Goal: Task Accomplishment & Management: Use online tool/utility

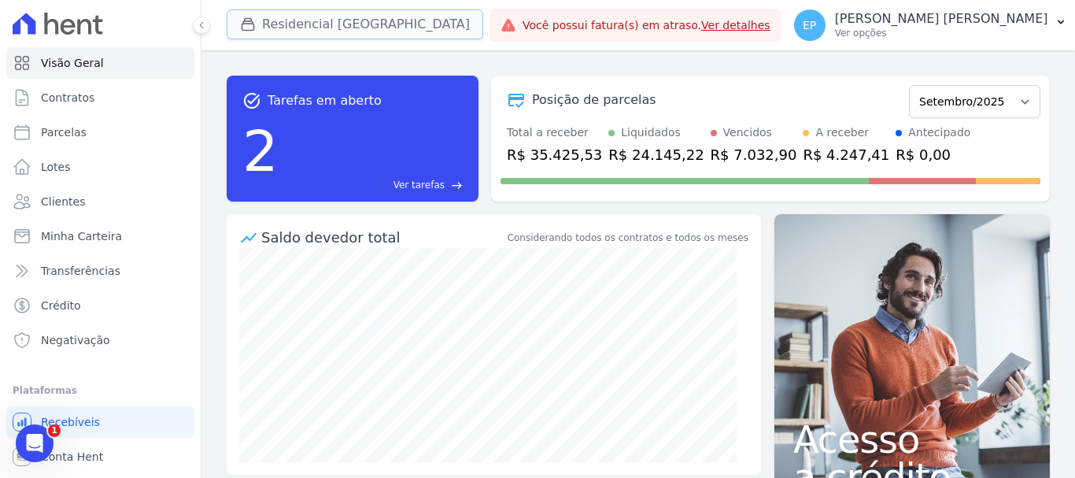
click at [252, 25] on icon "button" at bounding box center [248, 25] width 16 height 16
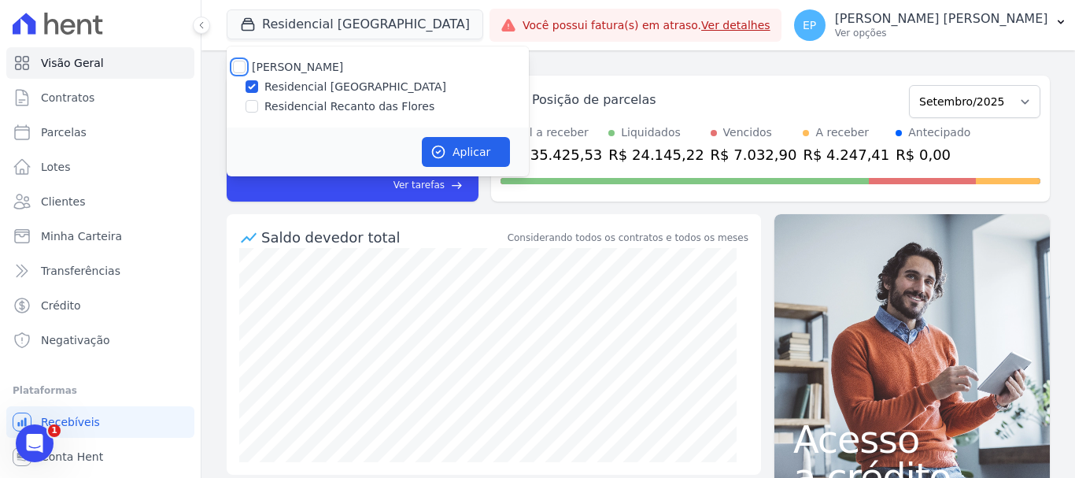
click at [240, 62] on input "[PERSON_NAME]" at bounding box center [239, 67] width 13 height 13
checkbox input "true"
click at [482, 153] on button "Aplicar" at bounding box center [466, 152] width 88 height 30
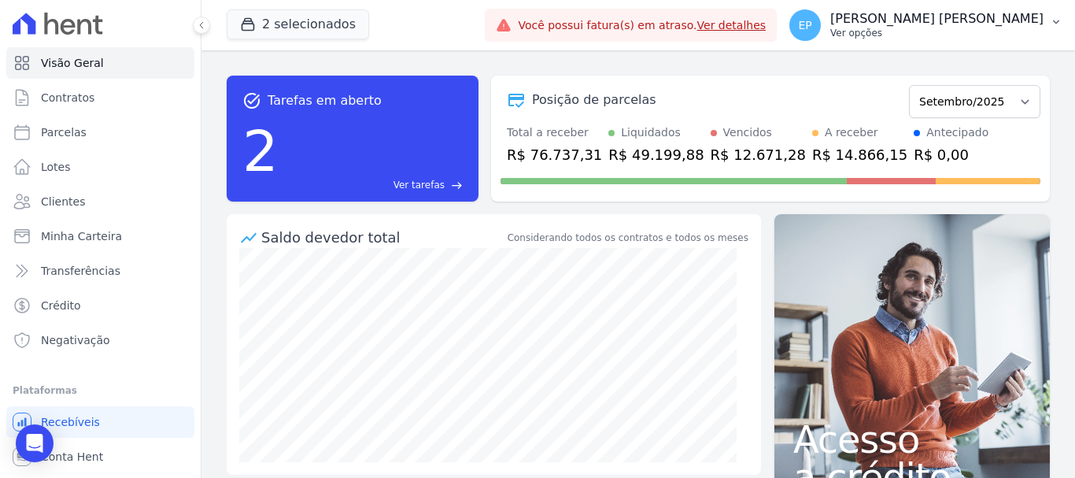
click at [1020, 35] on p "Ver opções" at bounding box center [936, 33] width 213 height 13
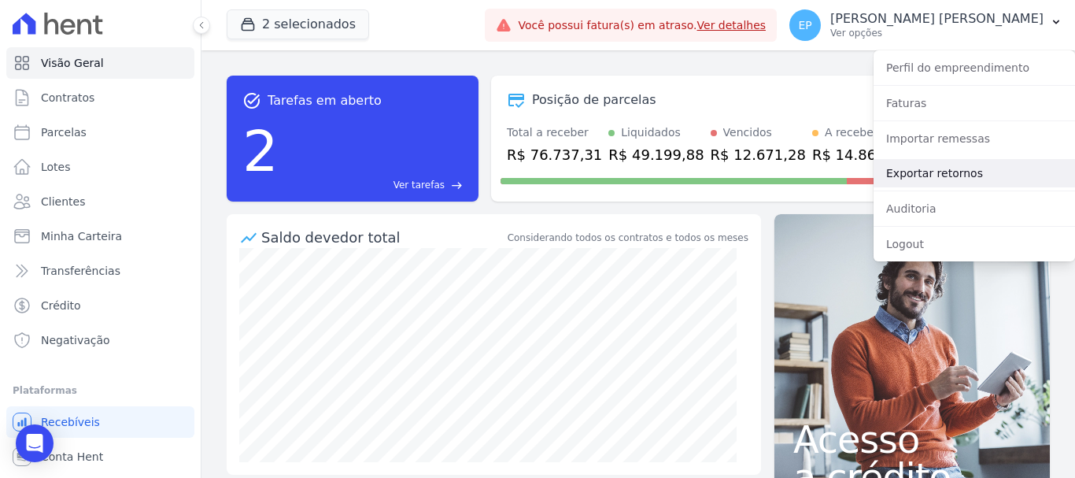
click at [909, 174] on link "Exportar retornos" at bounding box center [975, 173] width 202 height 28
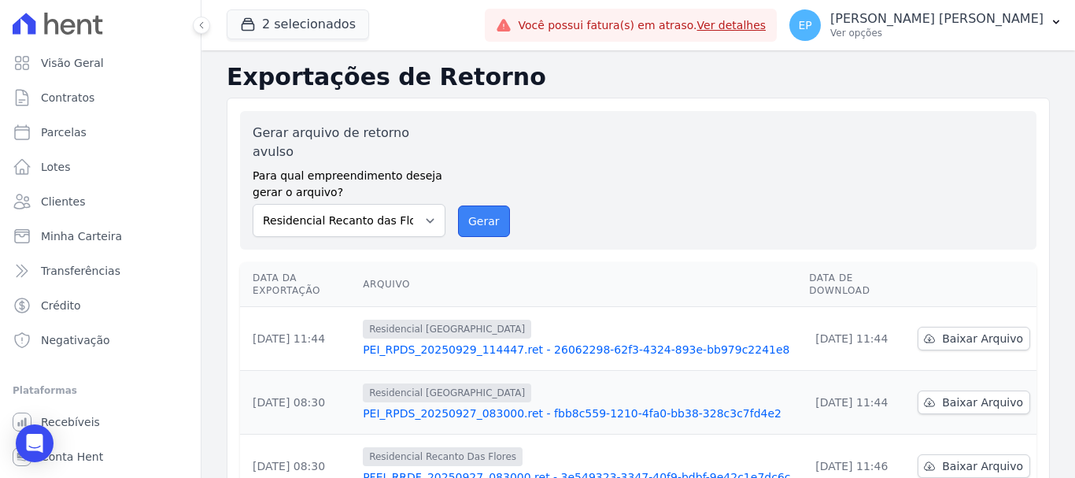
click at [471, 205] on button "Gerar" at bounding box center [484, 220] width 52 height 31
